Goal: Navigation & Orientation: Find specific page/section

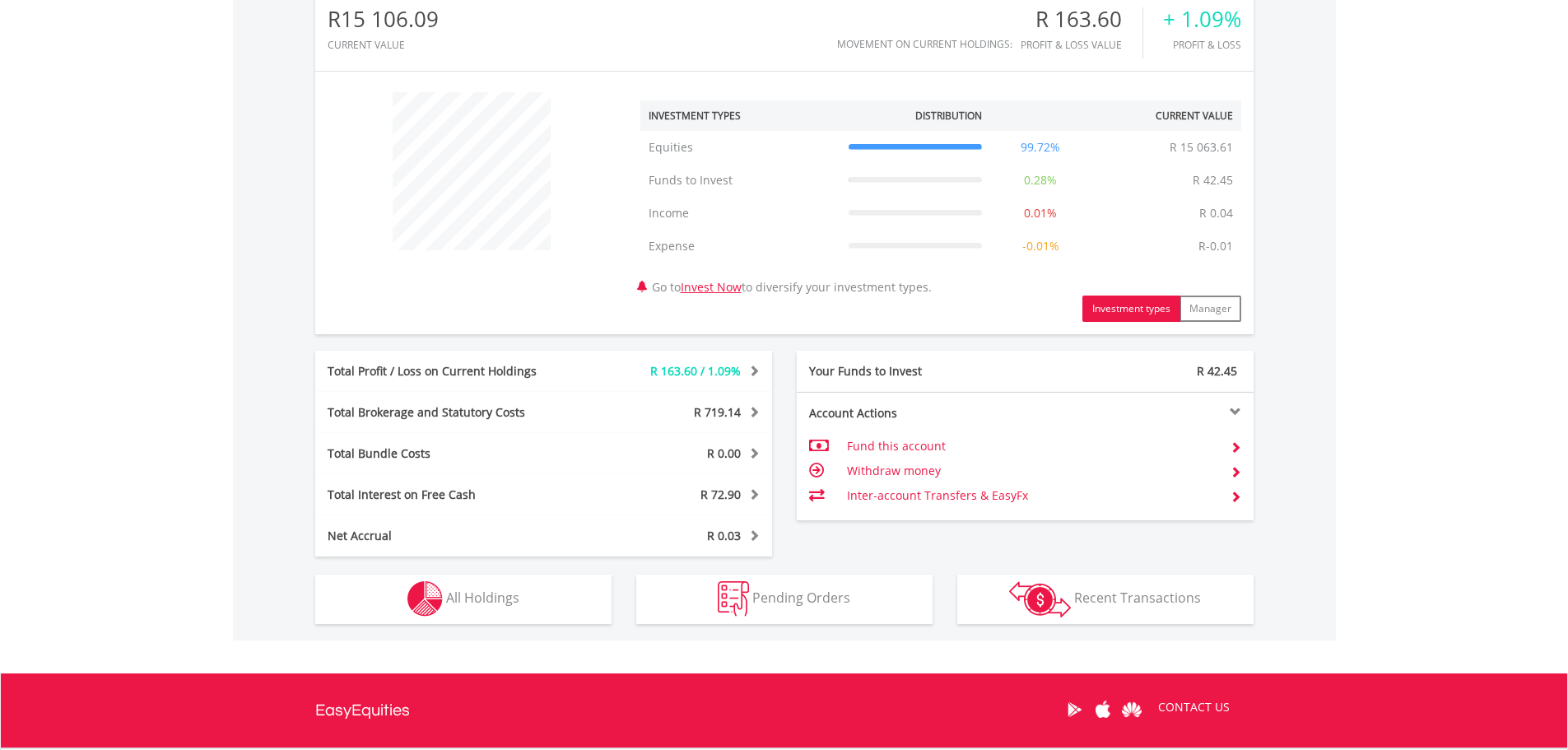
scroll to position [577, 0]
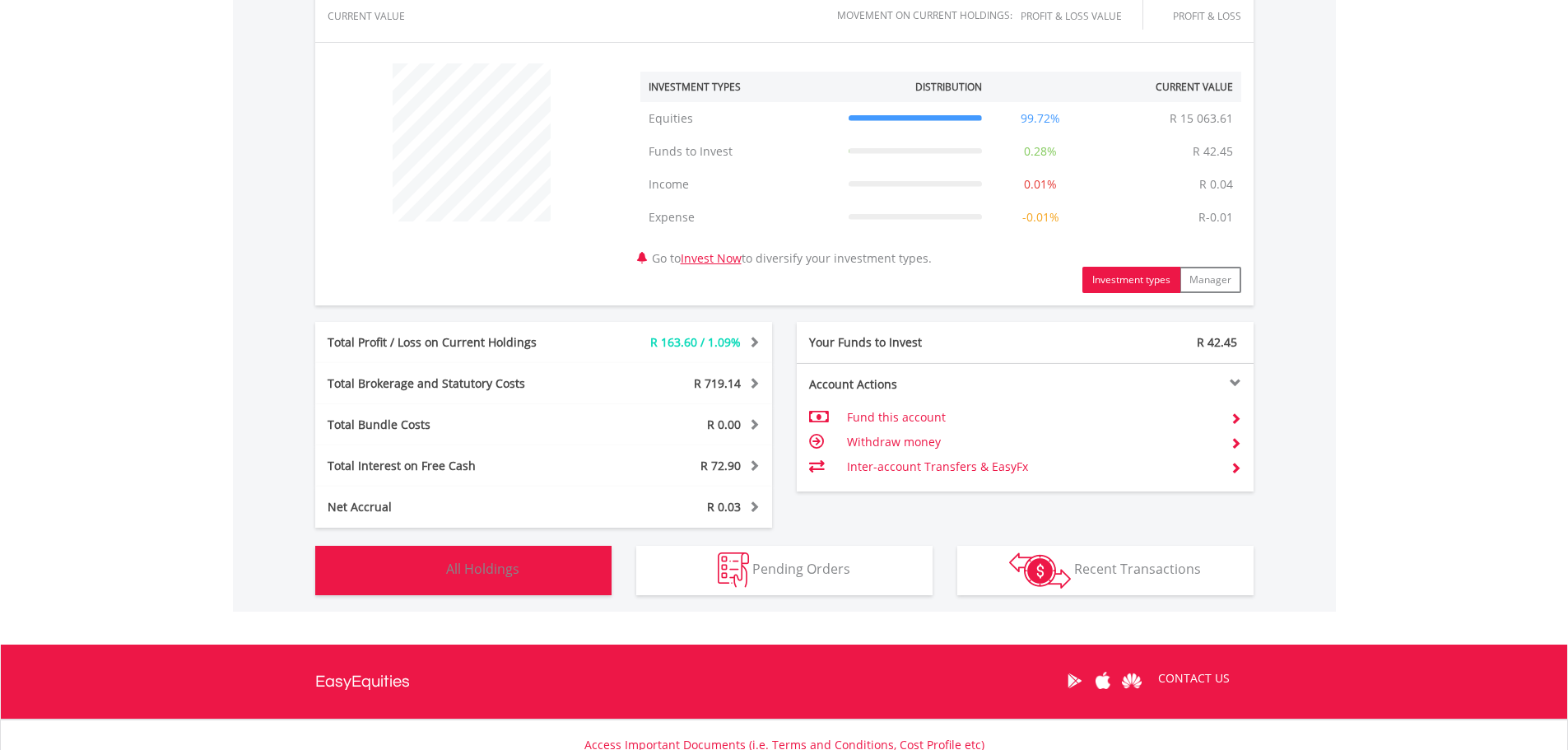
click at [478, 572] on span "All Holdings" at bounding box center [482, 569] width 73 height 18
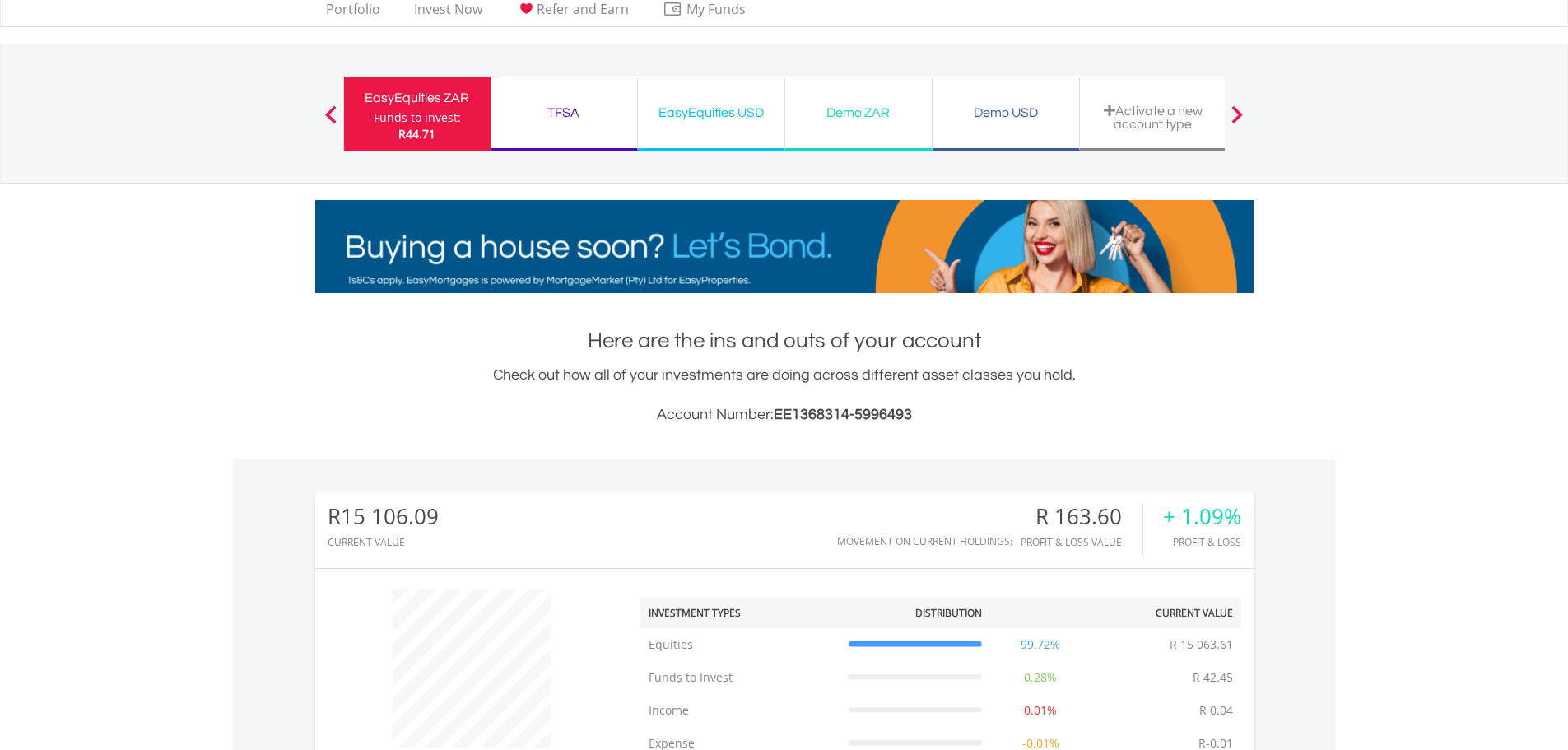
scroll to position [0, 0]
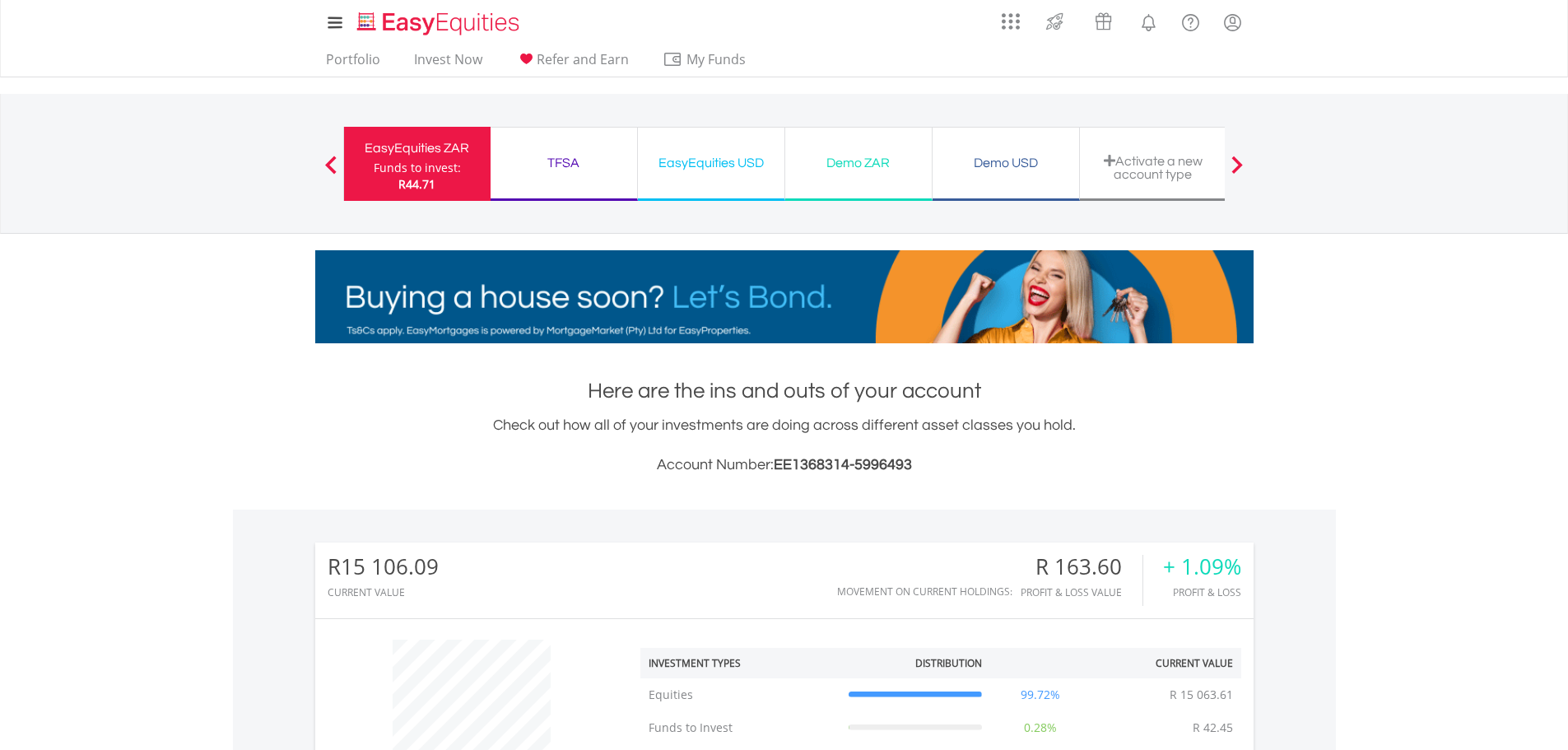
click at [569, 157] on div "TFSA" at bounding box center [563, 163] width 127 height 23
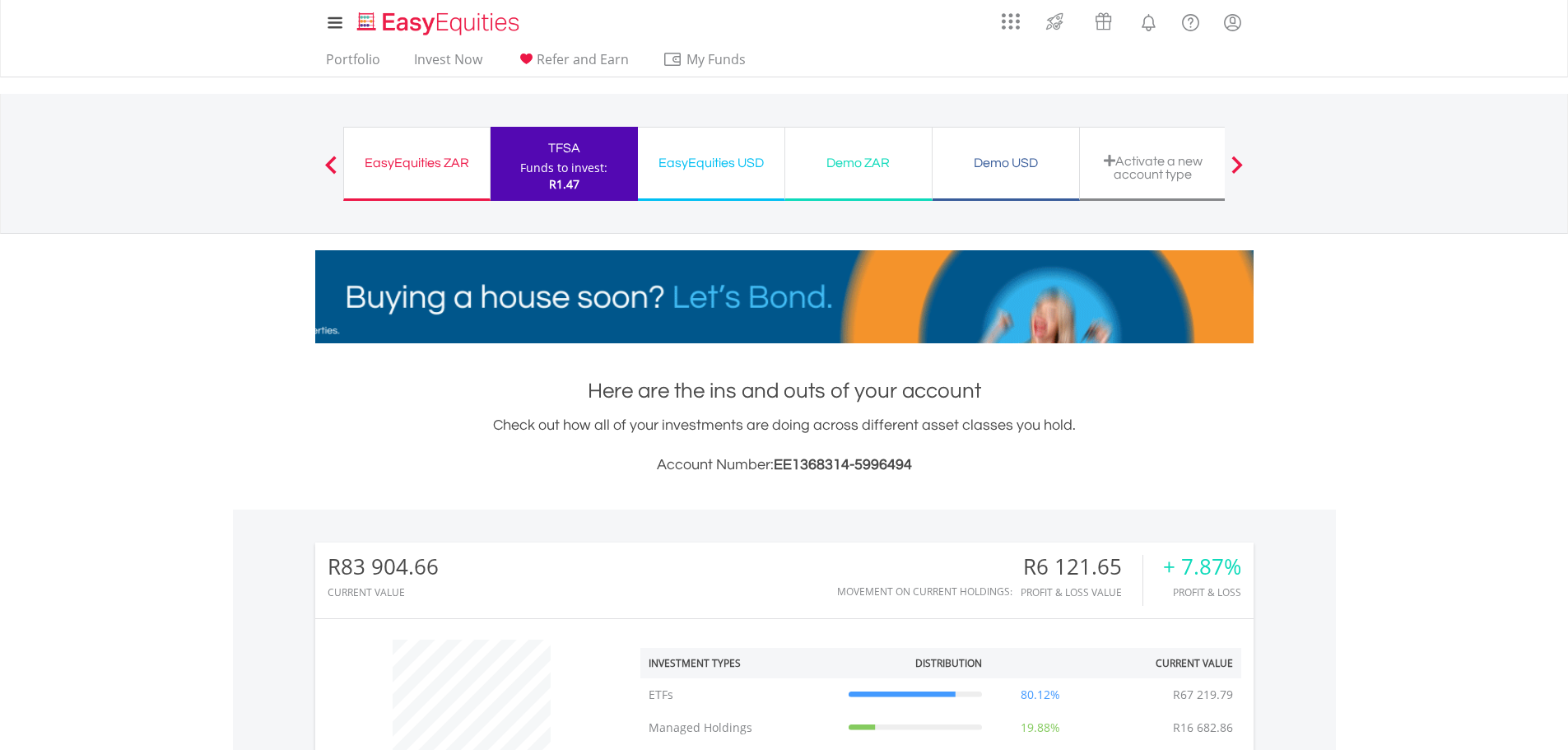
click at [708, 165] on div "EasyEquities USD" at bounding box center [711, 163] width 127 height 23
